Goal: Register for event/course

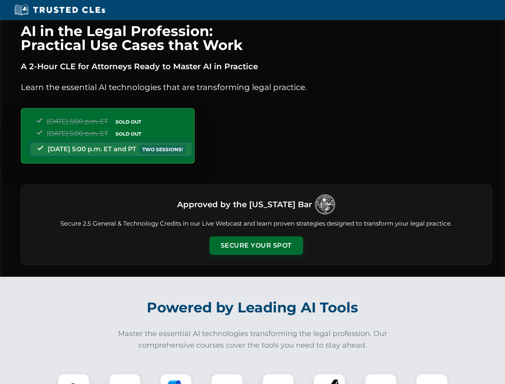
click at [256, 245] on button "Secure Your Spot" at bounding box center [255, 245] width 93 height 18
click at [74, 378] on img at bounding box center [73, 389] width 23 height 23
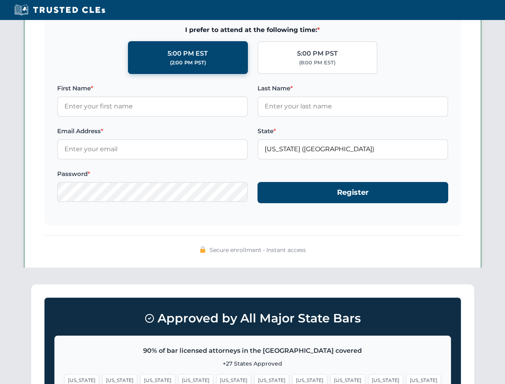
click at [292, 378] on span "[US_STATE]" at bounding box center [309, 380] width 35 height 12
click at [368, 378] on span "[US_STATE]" at bounding box center [385, 380] width 35 height 12
